Goal: Task Accomplishment & Management: Complete application form

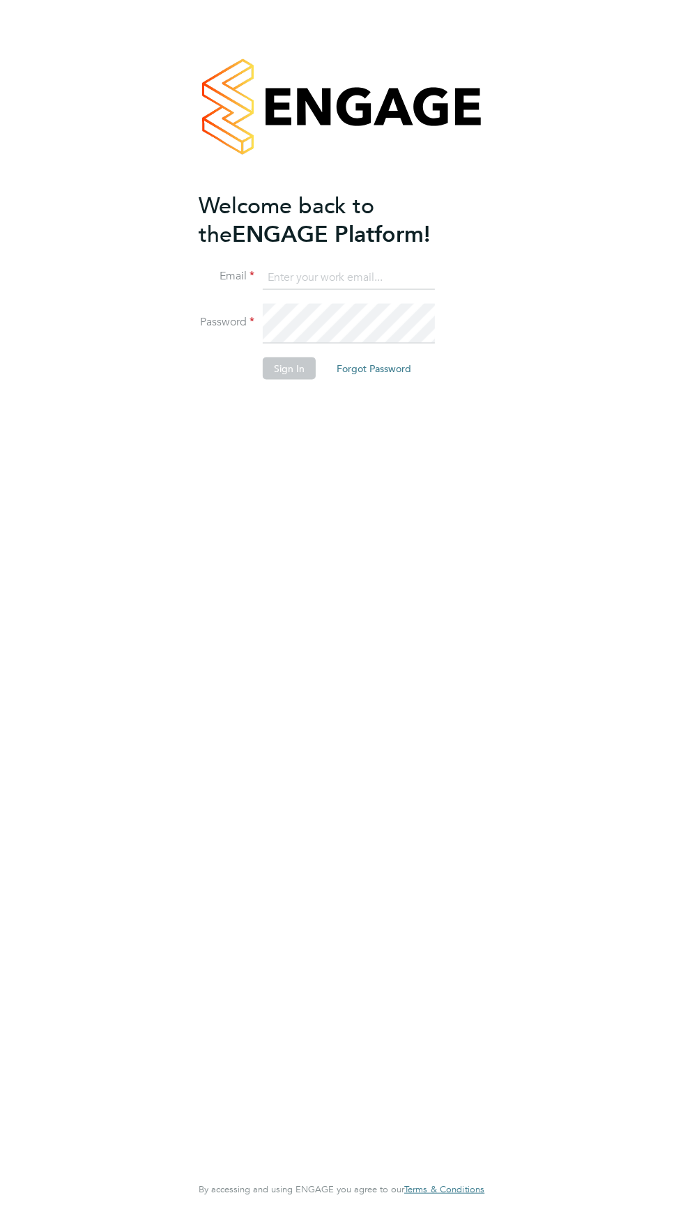
click at [263, 290] on input at bounding box center [349, 277] width 172 height 25
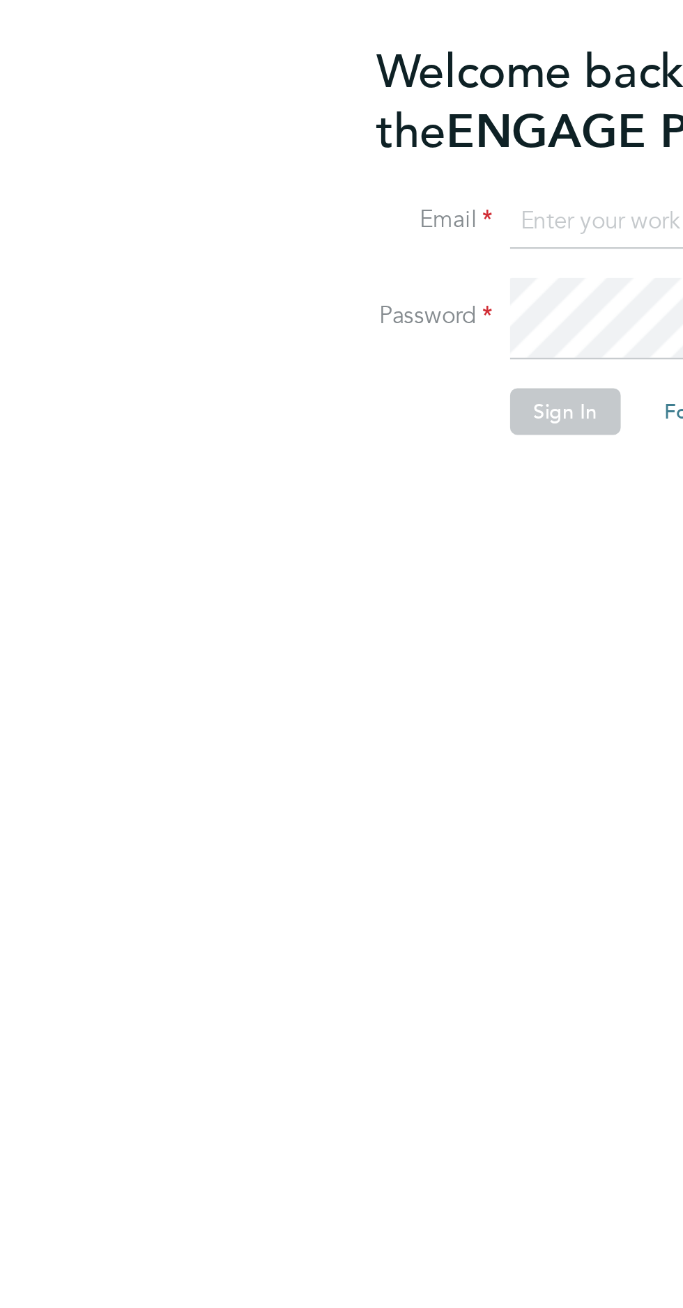
click at [263, 290] on input at bounding box center [349, 277] width 172 height 25
type input "jjudebueze62@yahoo.com"
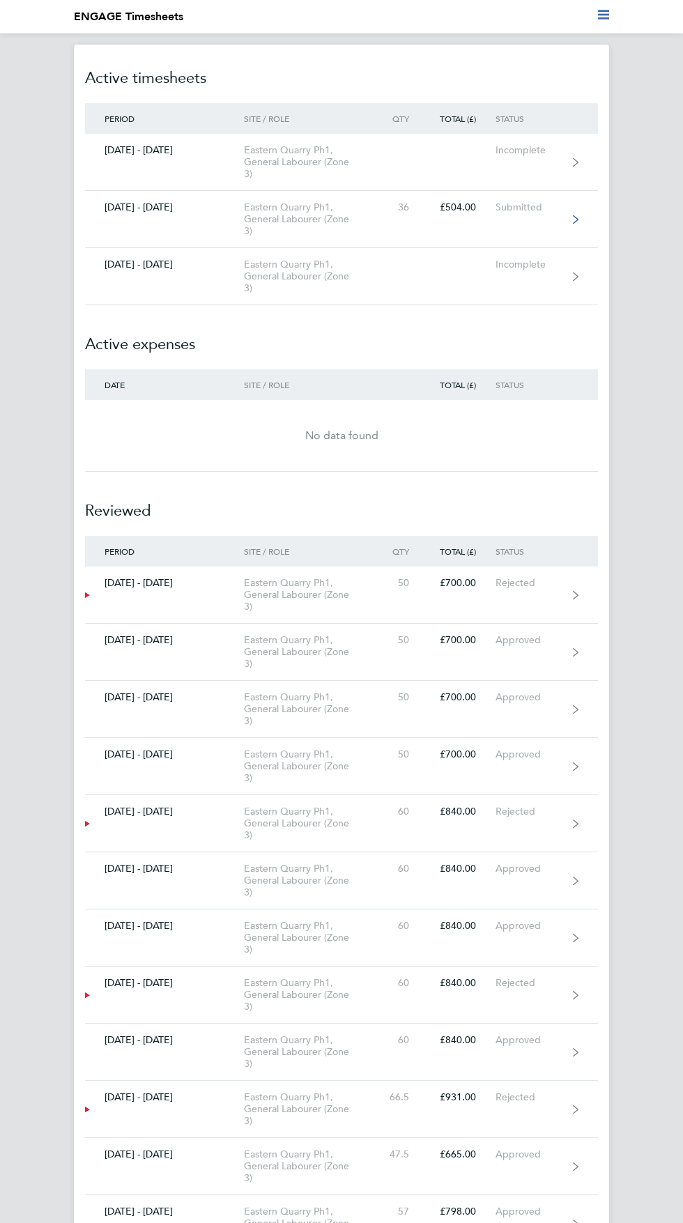
click at [379, 248] on link "[DATE] - [DATE] Eastern Quarry Ph1, General Labourer (Zone 3) 36 £504.00 Submit…" at bounding box center [341, 219] width 513 height 57
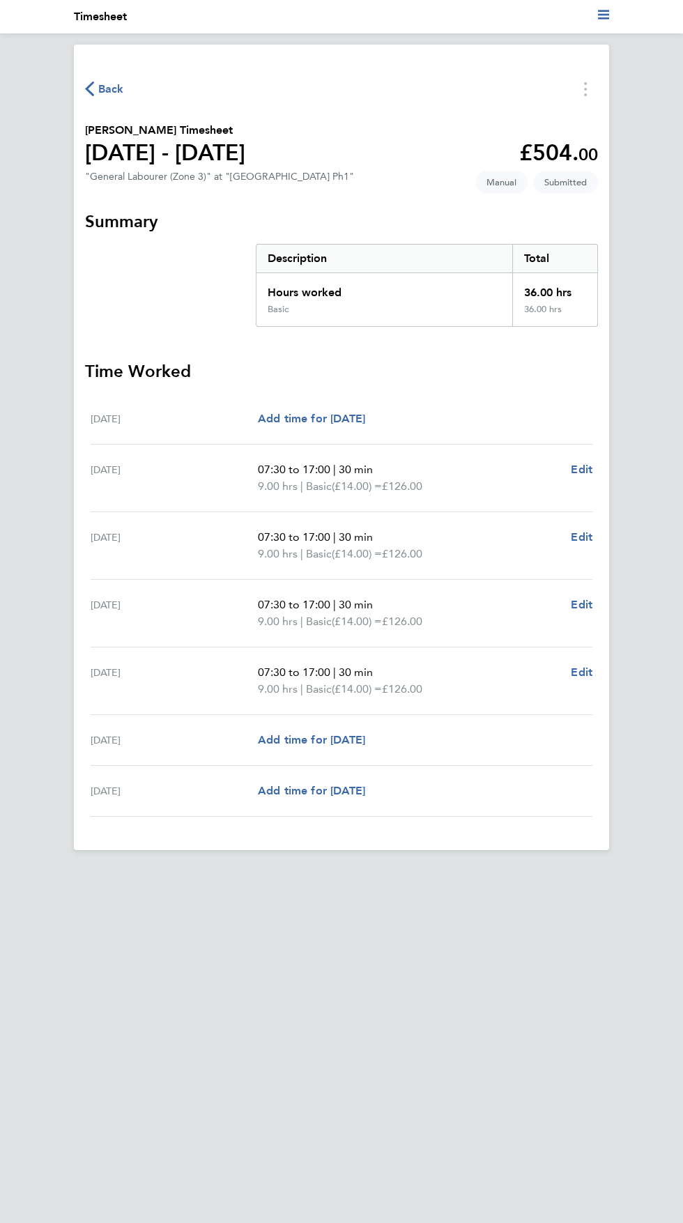
click at [373, 476] on span "30 min" at bounding box center [356, 469] width 34 height 13
click at [590, 476] on span "Edit" at bounding box center [582, 469] width 22 height 13
select select "30"
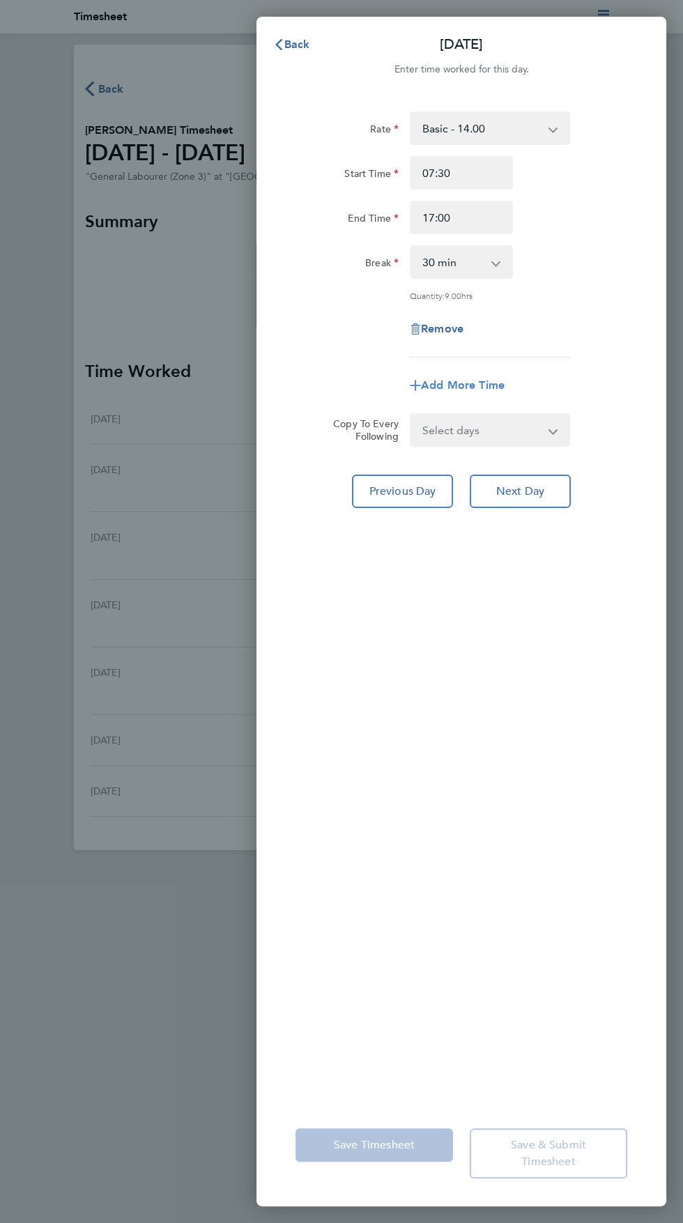
click at [480, 391] on span "Add More Time" at bounding box center [463, 384] width 84 height 13
select select "null"
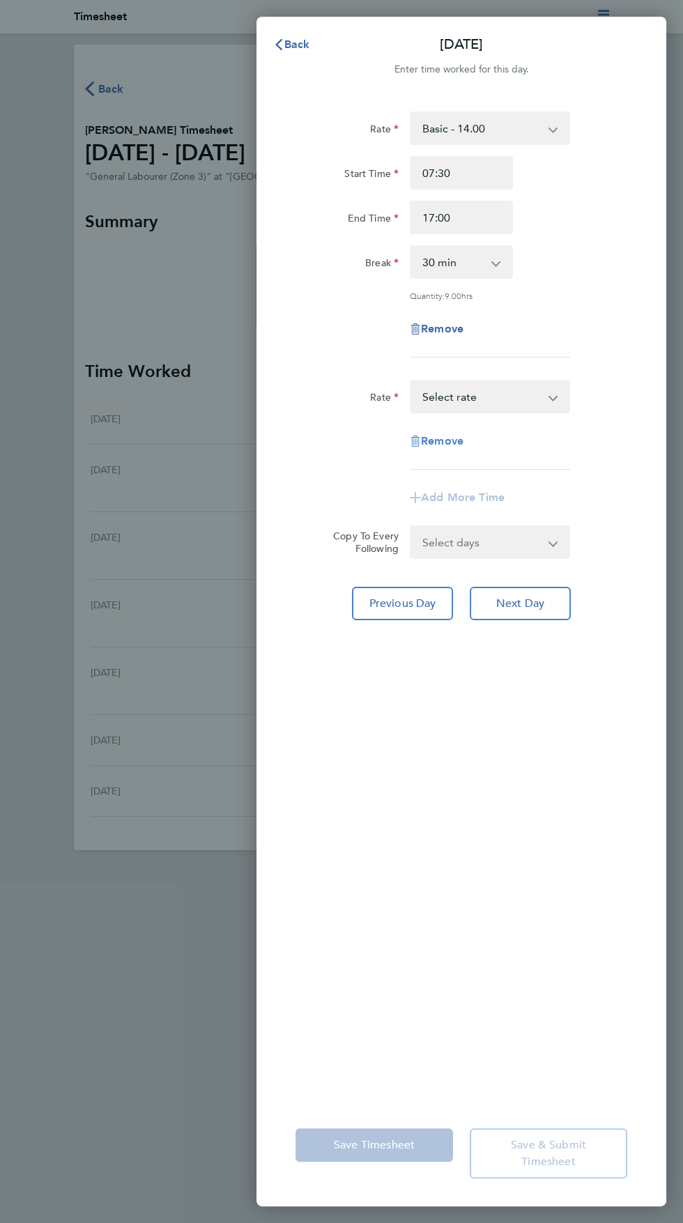
click at [463, 447] on span "Remove" at bounding box center [442, 440] width 42 height 13
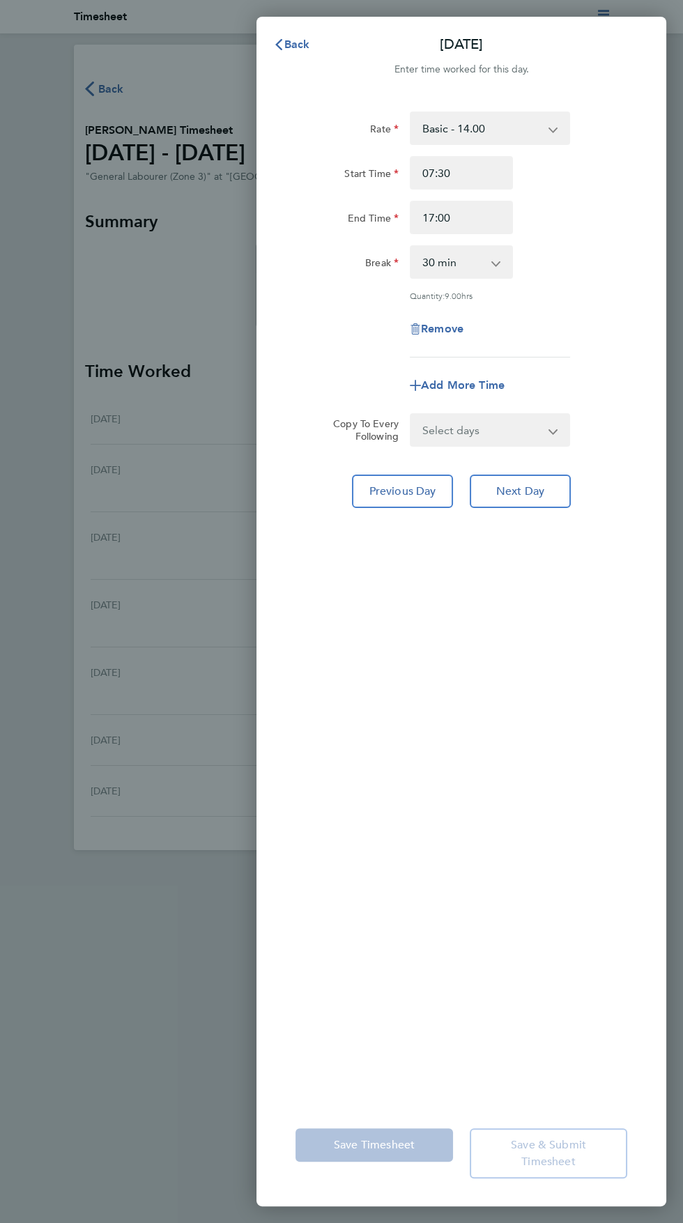
click at [496, 445] on select "Select days Day Weekday (Mon-Fri) Weekend (Sat-Sun) [DATE] [DATE] [DATE] [DATE]…" at bounding box center [482, 429] width 142 height 31
select select "WEEKDAY"
select select "[DATE]"
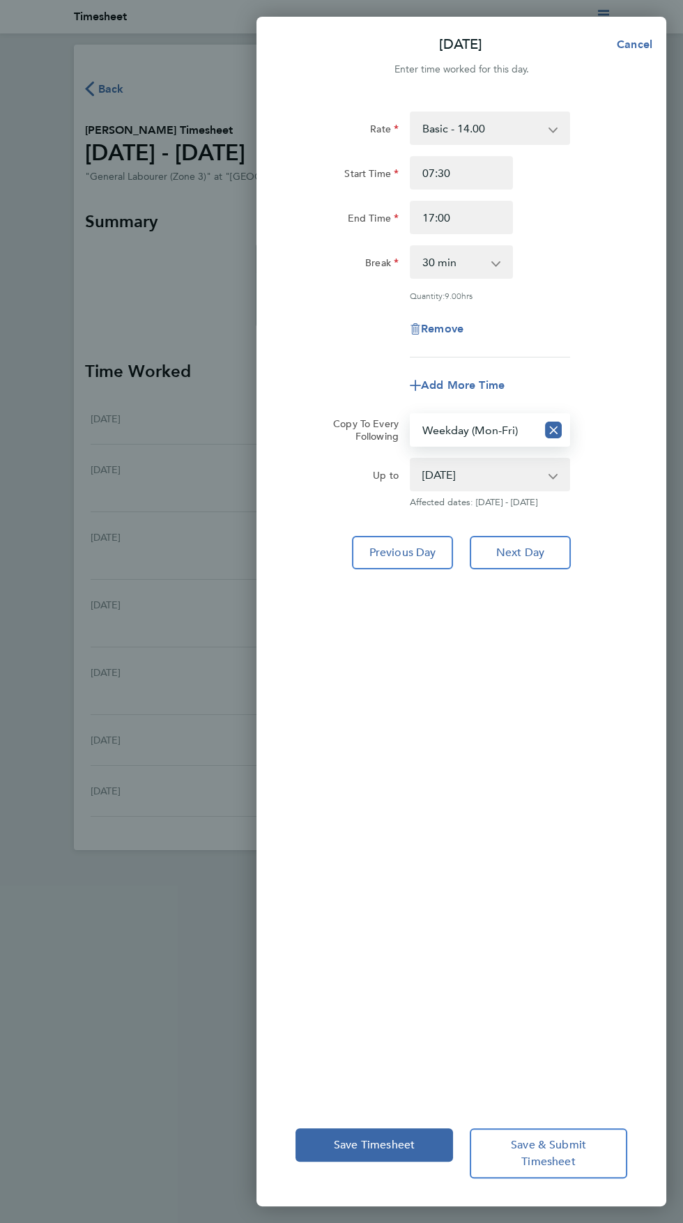
click at [479, 277] on select "0 min 15 min 30 min 45 min 60 min 75 min 90 min" at bounding box center [453, 262] width 84 height 31
select select "0"
click at [386, 184] on label "Start Time" at bounding box center [371, 175] width 54 height 17
click at [410, 189] on input "Start Time" at bounding box center [461, 172] width 103 height 33
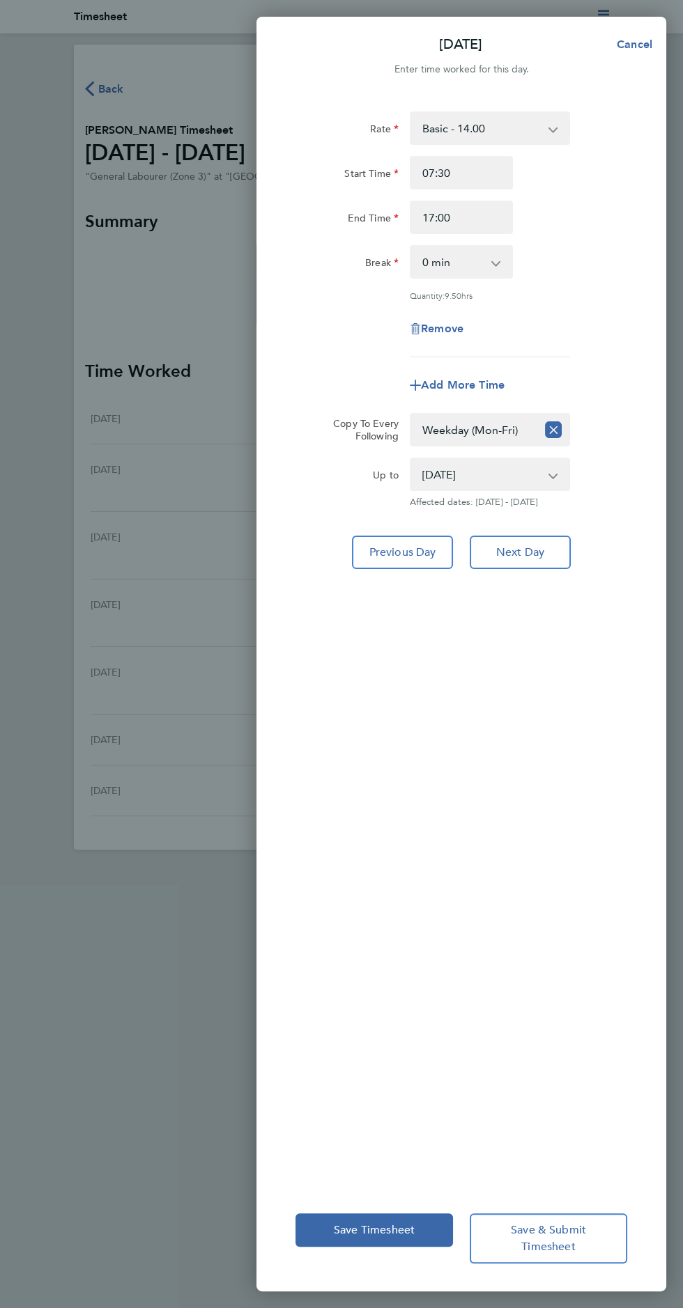
type input "07:00"
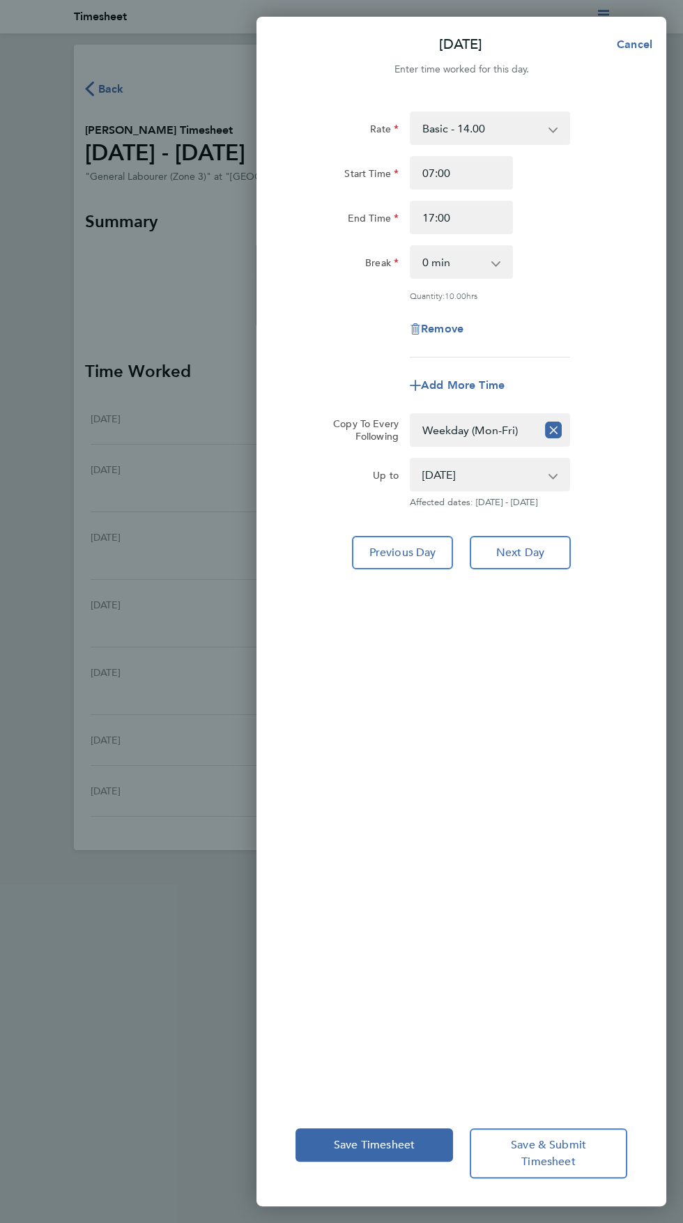
click at [348, 228] on label "End Time" at bounding box center [373, 220] width 51 height 17
click at [410, 234] on input "End Time" at bounding box center [461, 217] width 103 height 33
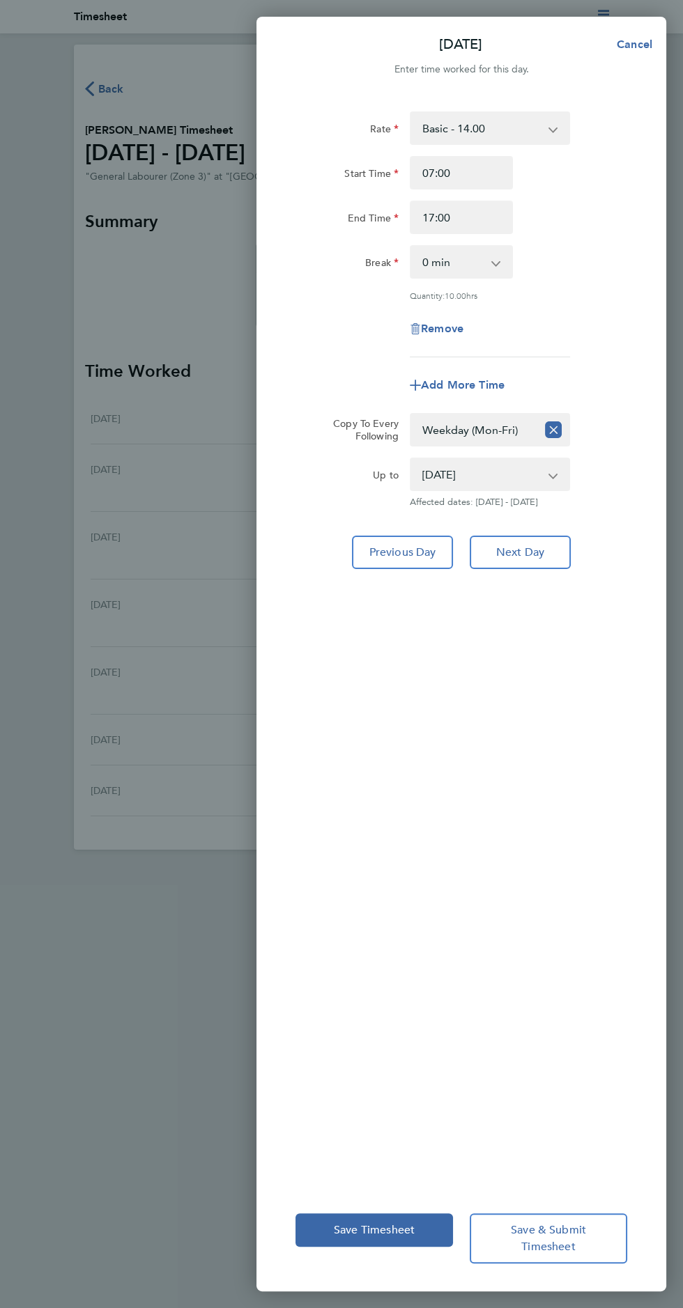
type input "17:00"
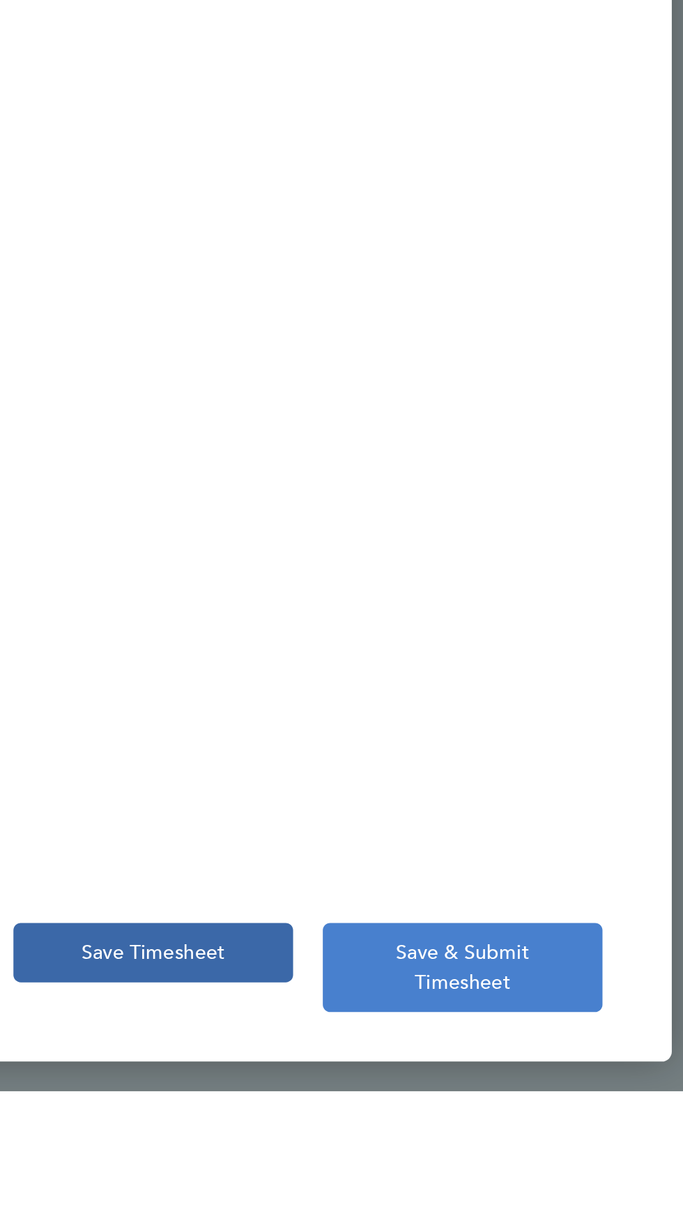
click at [553, 1168] on span "Save & Submit Timesheet" at bounding box center [548, 1153] width 75 height 31
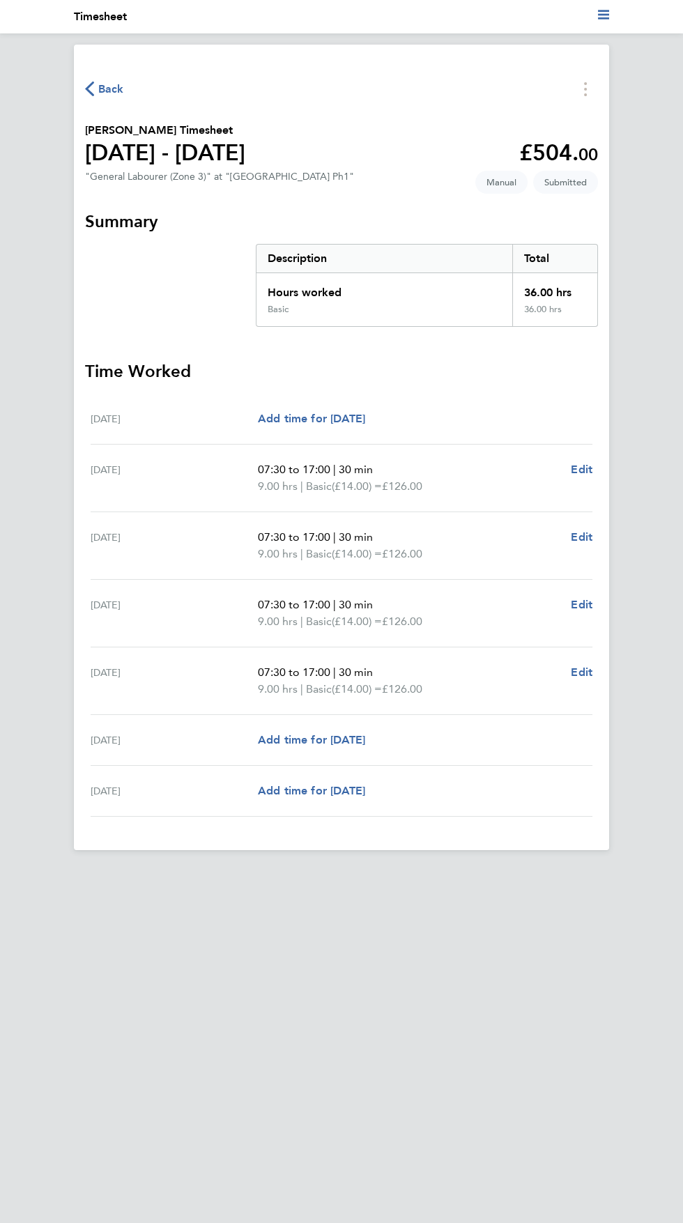
click at [332, 495] on span "Basic" at bounding box center [319, 486] width 26 height 17
click at [583, 476] on span "Edit" at bounding box center [582, 469] width 22 height 13
select select "30"
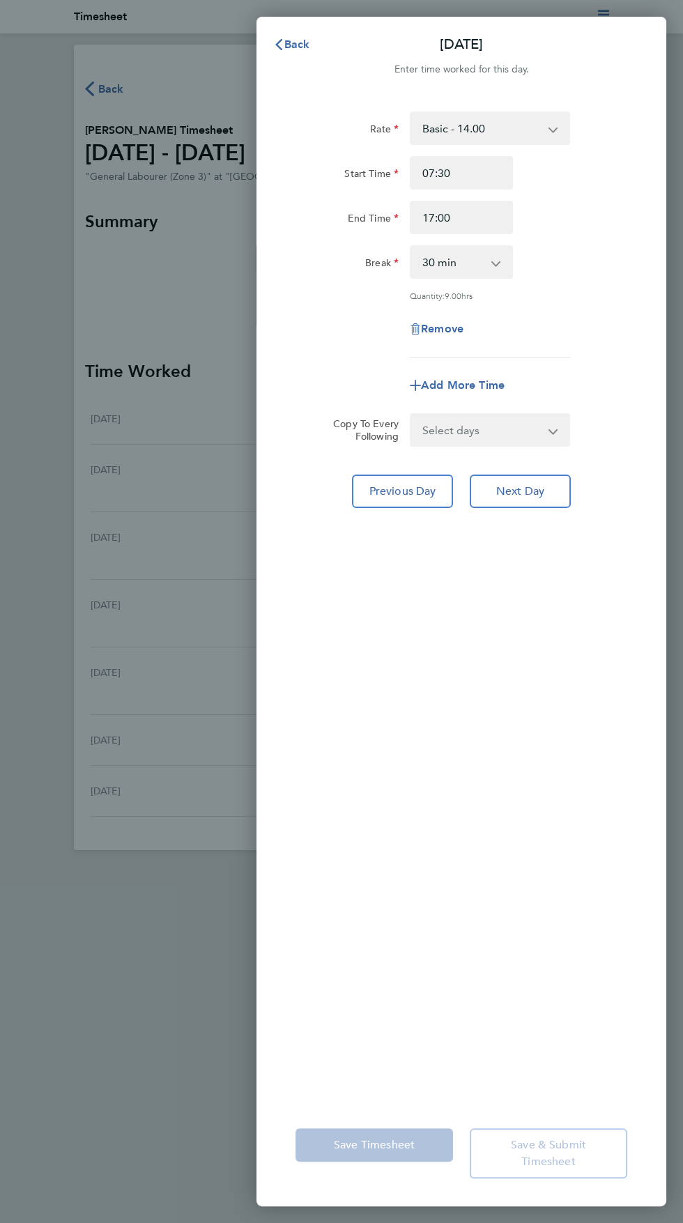
click at [486, 445] on select "Select days Day Weekday (Mon-Fri) Weekend (Sat-Sun) [DATE] [DATE] [DATE] [DATE]…" at bounding box center [482, 429] width 142 height 31
select select "WEEKDAY"
select select "[DATE]"
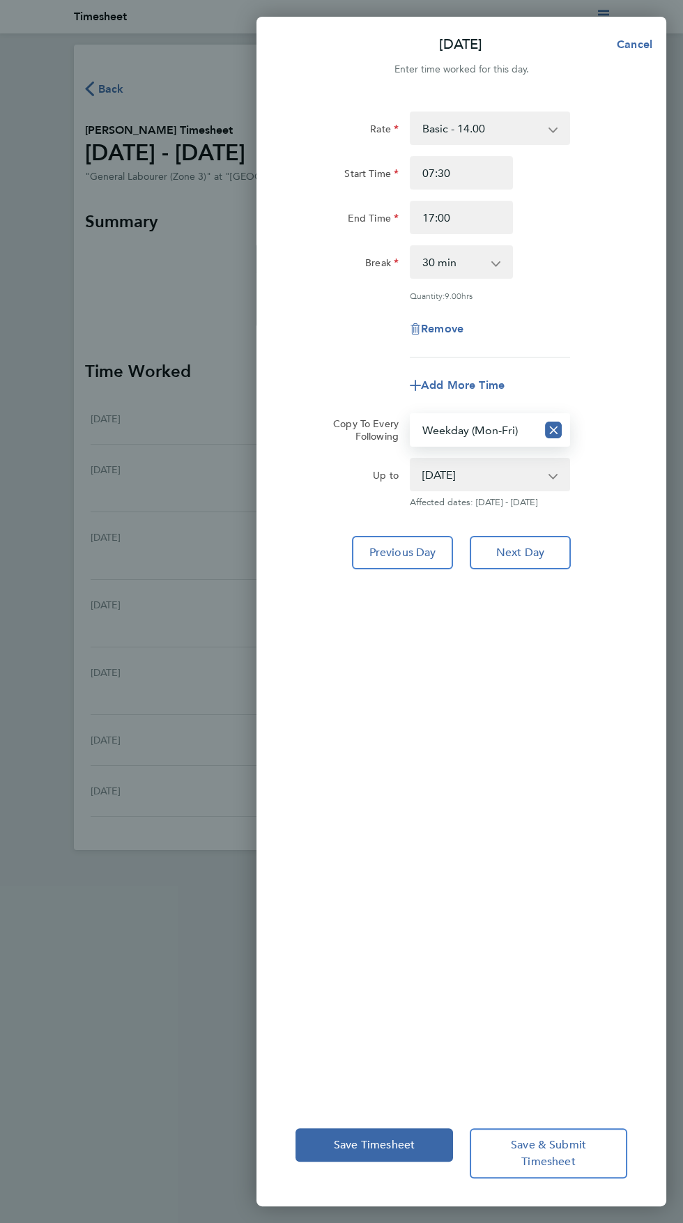
click at [365, 273] on label "Break" at bounding box center [381, 264] width 33 height 17
click at [411, 277] on select "0 min 15 min 30 min 45 min 60 min 75 min 90 min" at bounding box center [453, 262] width 84 height 31
click at [483, 277] on select "0 min 15 min 30 min 45 min 60 min 75 min 90 min" at bounding box center [453, 262] width 84 height 31
select select "0"
click at [381, 184] on label "Start Time" at bounding box center [371, 175] width 54 height 17
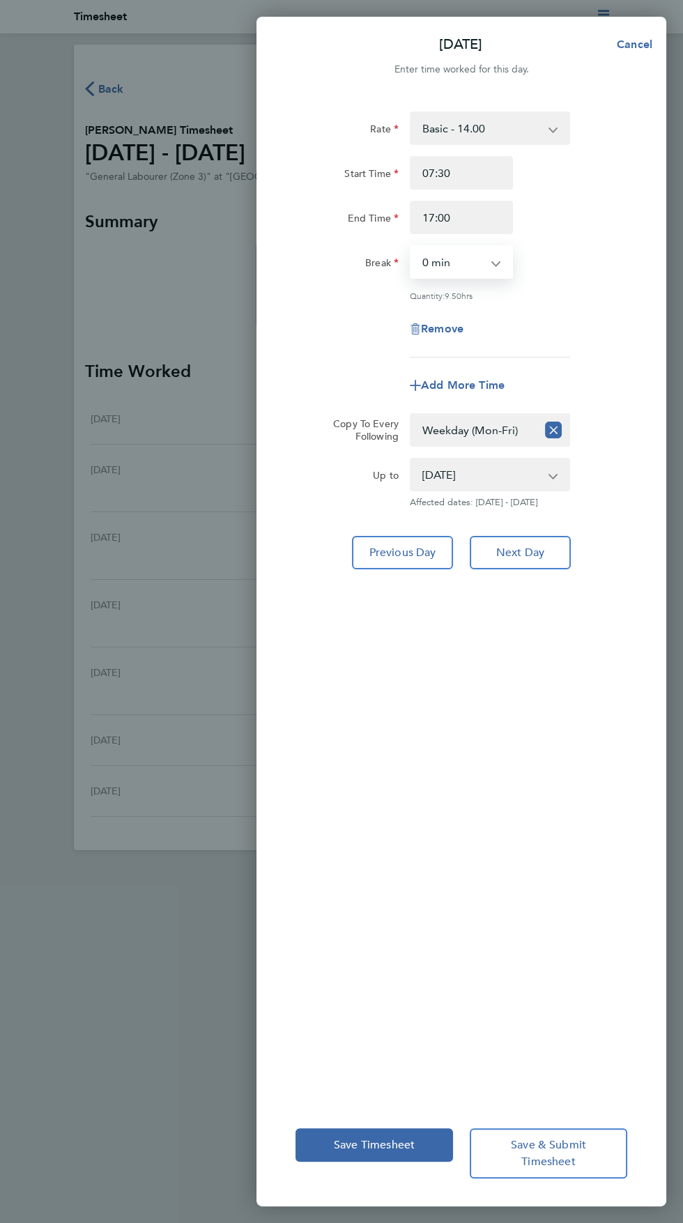
click at [410, 189] on input "Start Time" at bounding box center [461, 172] width 103 height 33
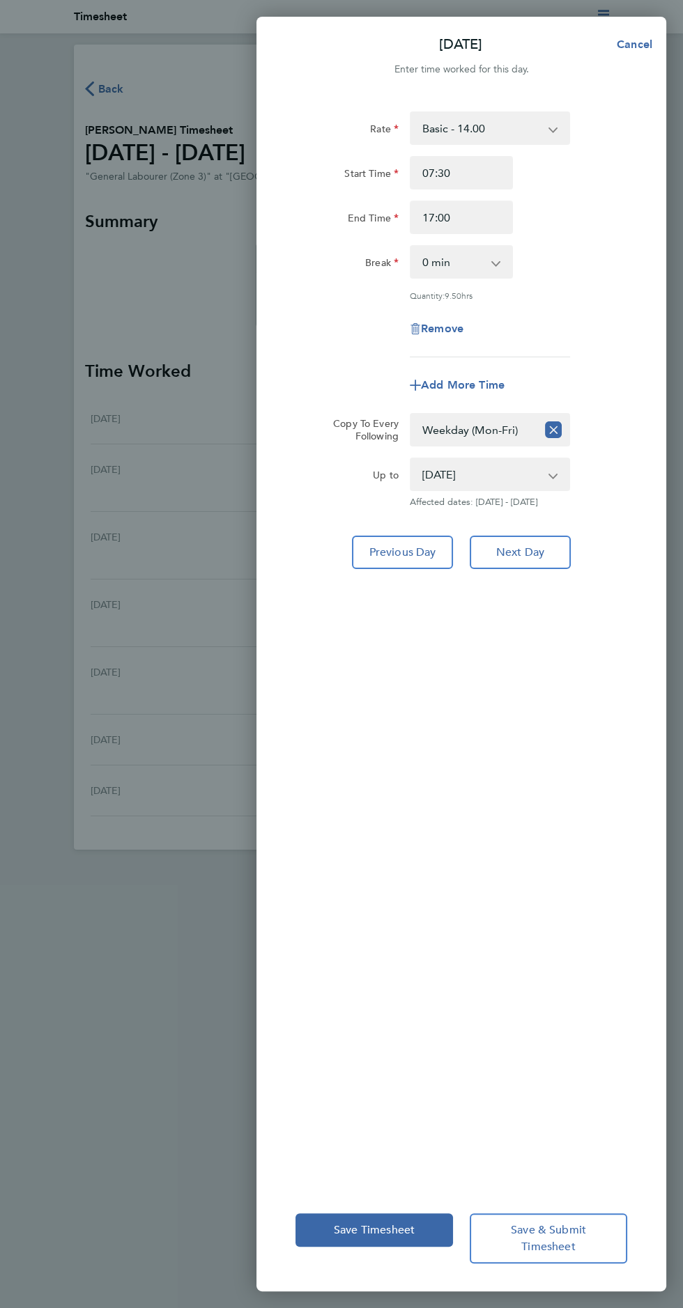
type input "07:00"
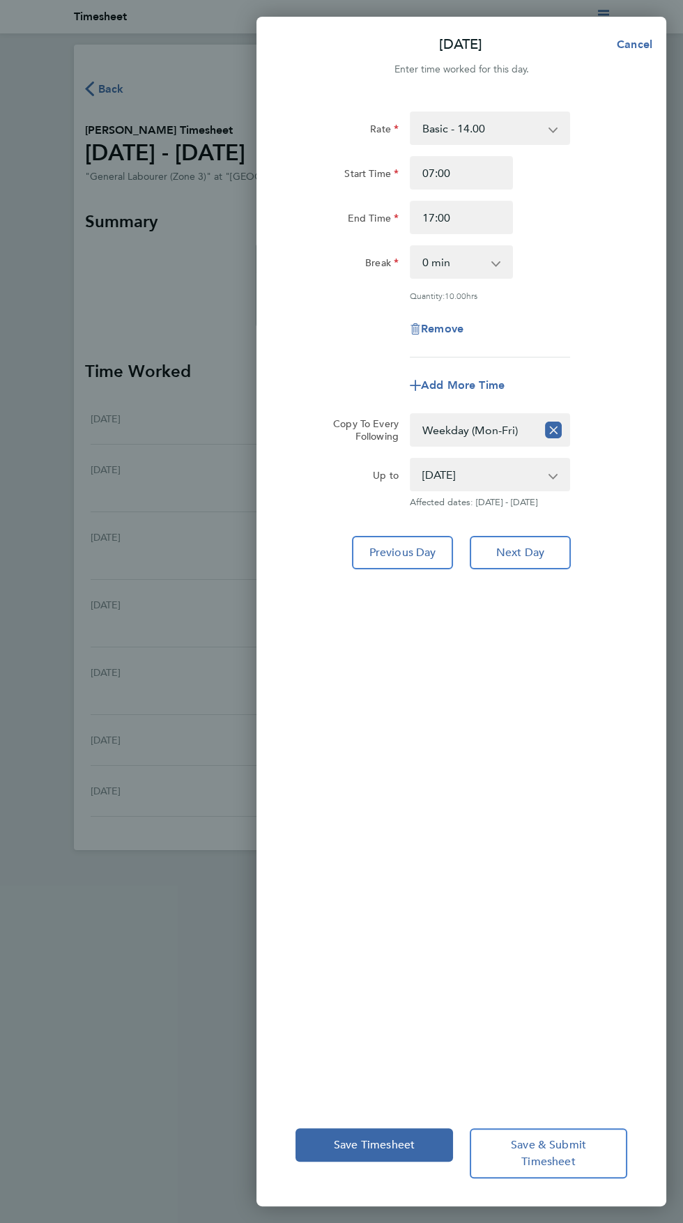
click at [349, 228] on label "End Time" at bounding box center [373, 220] width 51 height 17
click at [410, 234] on input "End Time" at bounding box center [461, 217] width 103 height 33
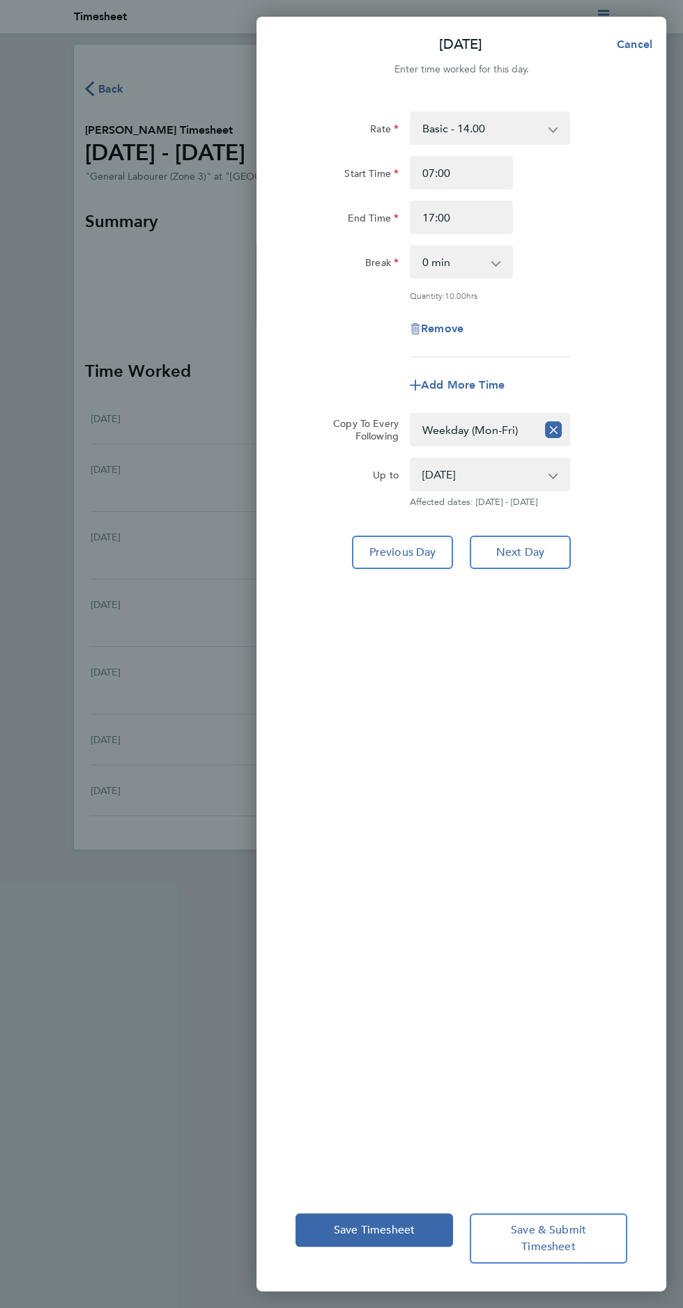
type input "17:00"
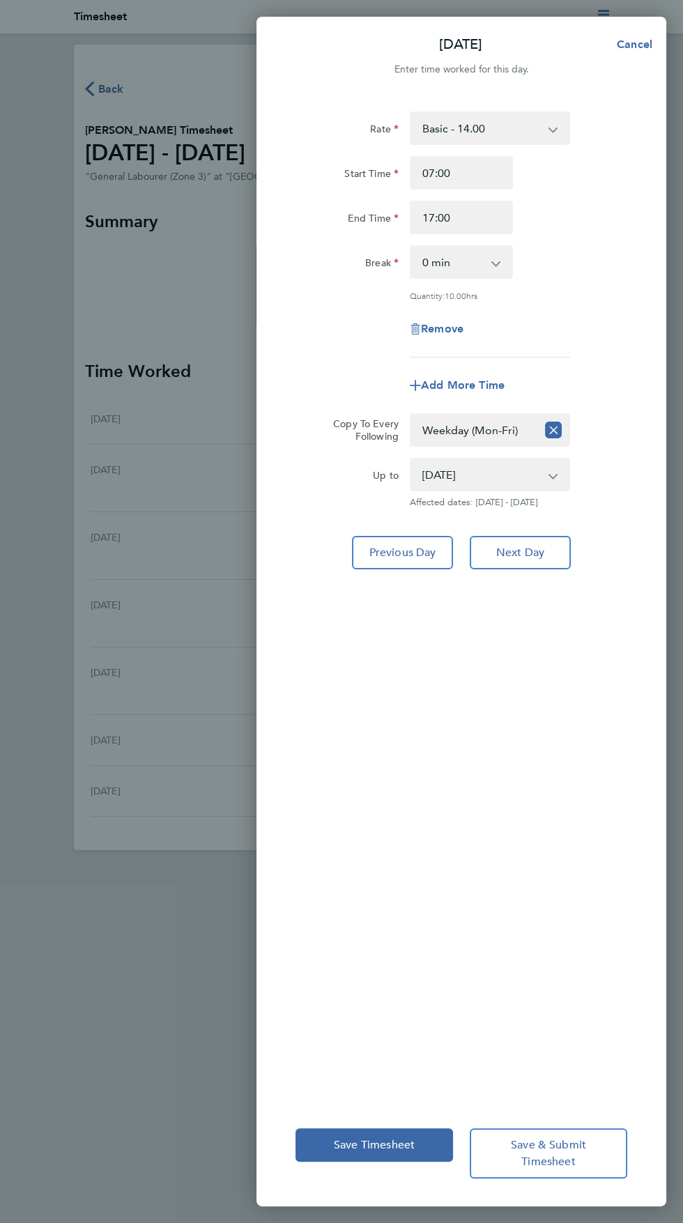
click at [393, 924] on div "Rate Basic - 14.00 Start Time 07:00 07:00 End Time 17:00 17:00 Break 0 min 15 m…" at bounding box center [461, 597] width 410 height 1005
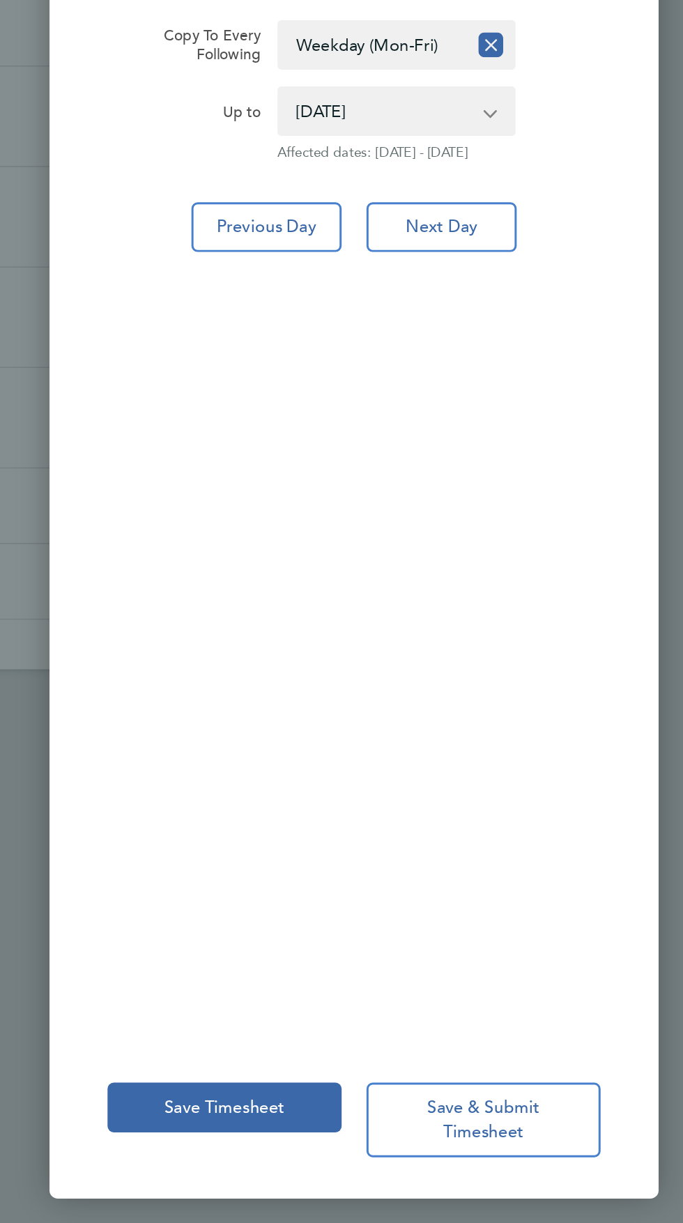
click at [538, 1100] on div "Rate Basic - 14.00 Start Time 07:00 07:00 End Time 17:00 17:00 Break 0 min 15 m…" at bounding box center [461, 597] width 410 height 1005
click at [579, 1069] on div "Rate Basic - 14.00 Start Time 07:00 07:00 End Time 17:00 17:00 Break 0 min 15 m…" at bounding box center [461, 597] width 410 height 1005
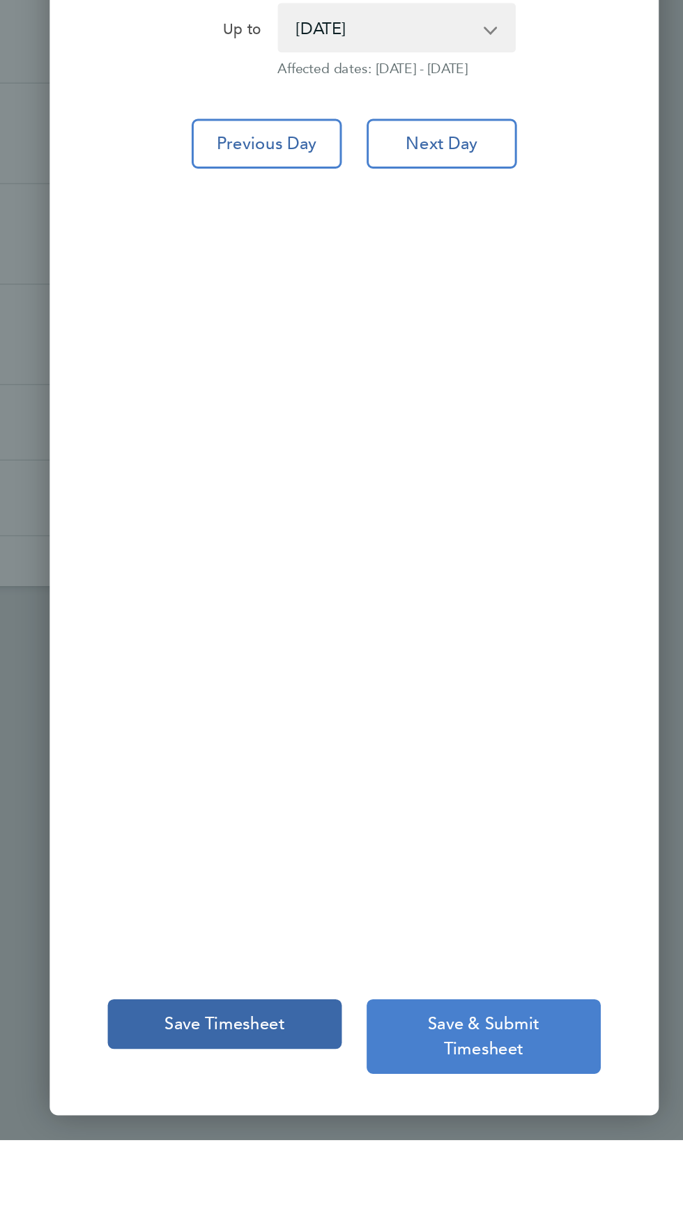
click at [541, 1168] on span "Save & Submit Timesheet" at bounding box center [548, 1153] width 75 height 31
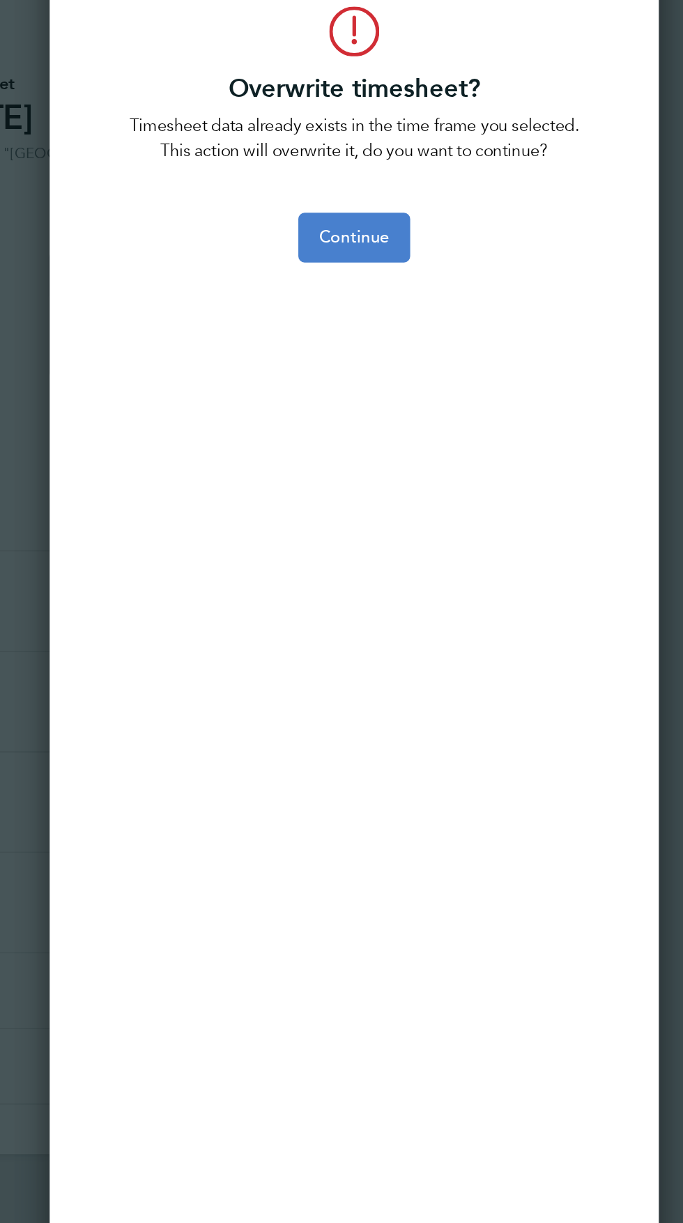
click at [476, 240] on span "Continue" at bounding box center [460, 233] width 47 height 14
